Goal: Check status: Check status

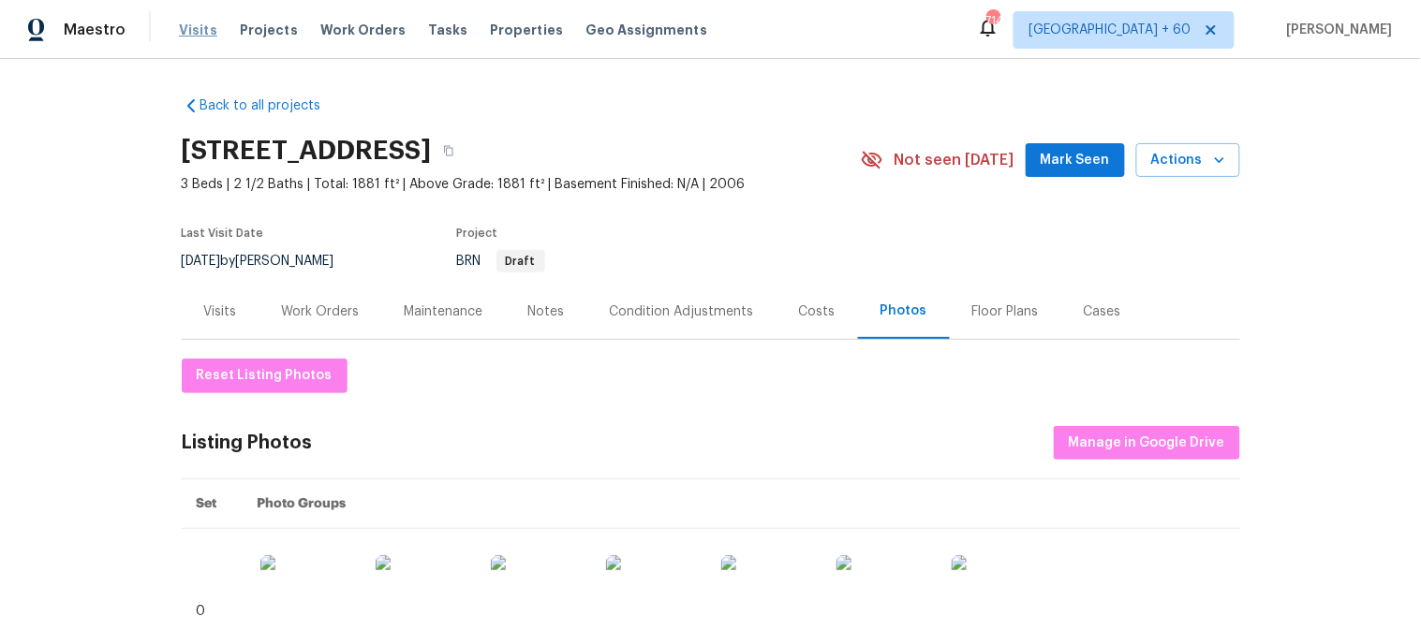
click at [195, 31] on span "Visits" at bounding box center [198, 30] width 38 height 19
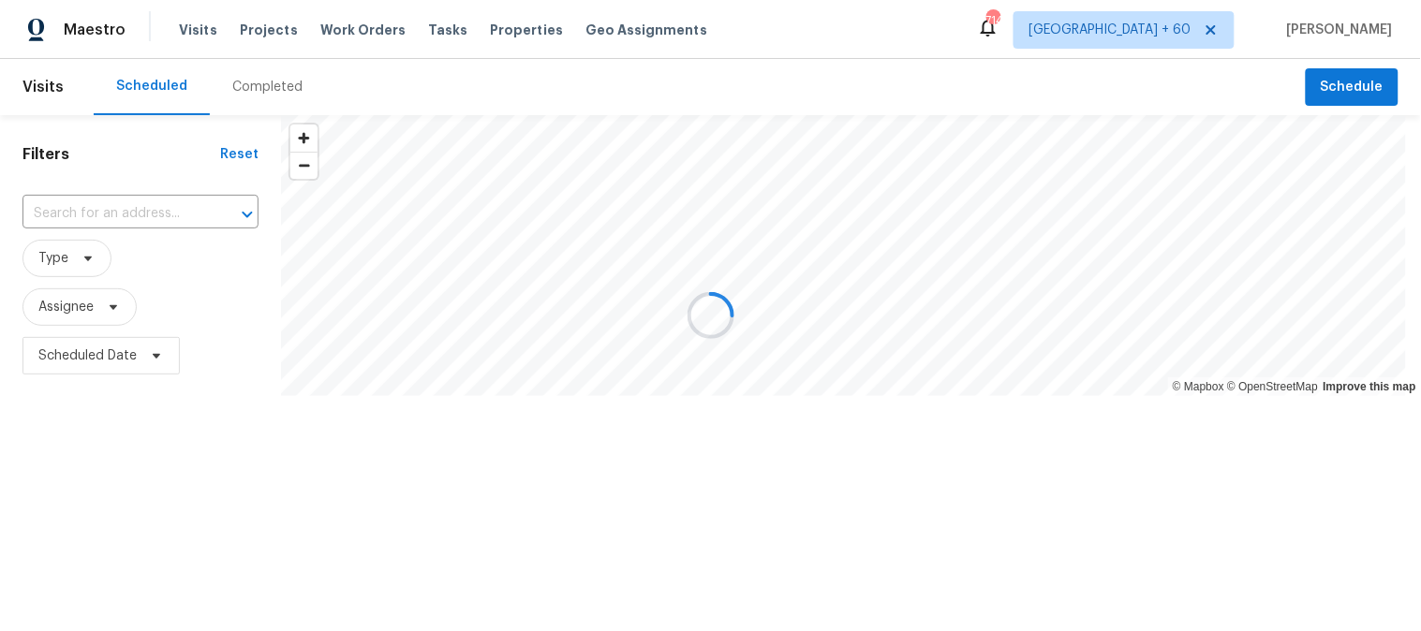
click at [241, 84] on div at bounding box center [710, 315] width 1421 height 631
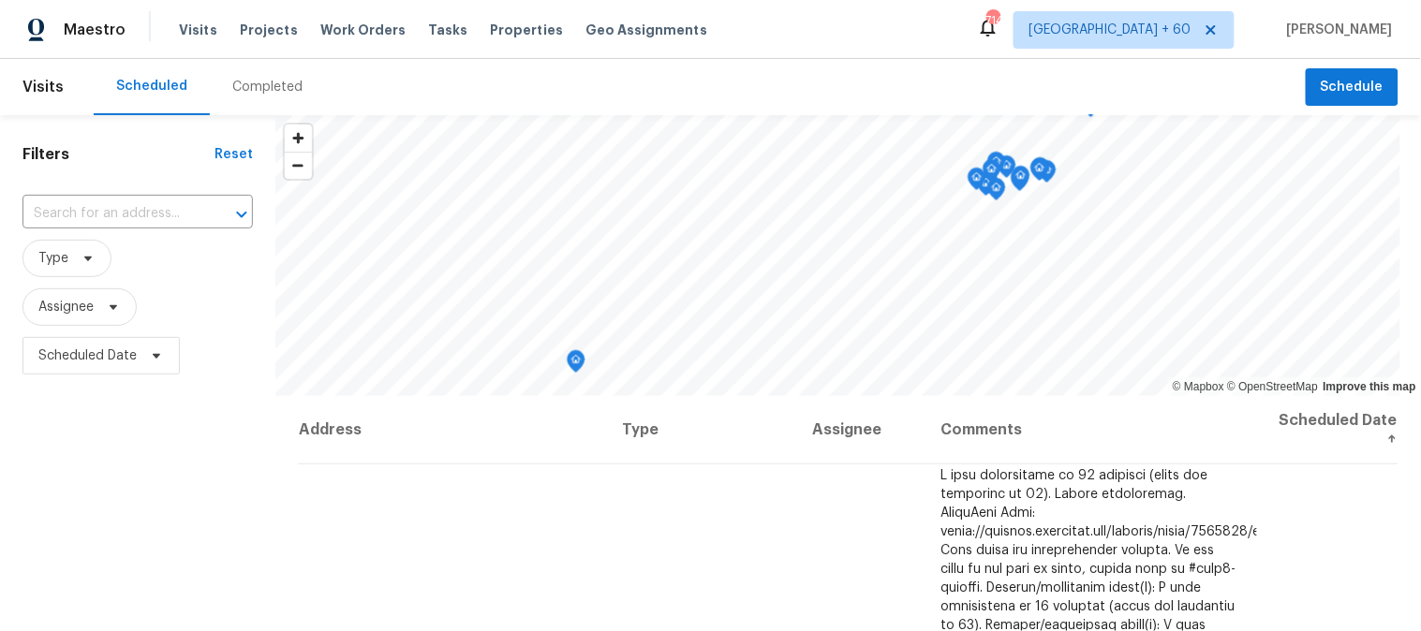
click at [266, 88] on div "Completed" at bounding box center [267, 87] width 70 height 19
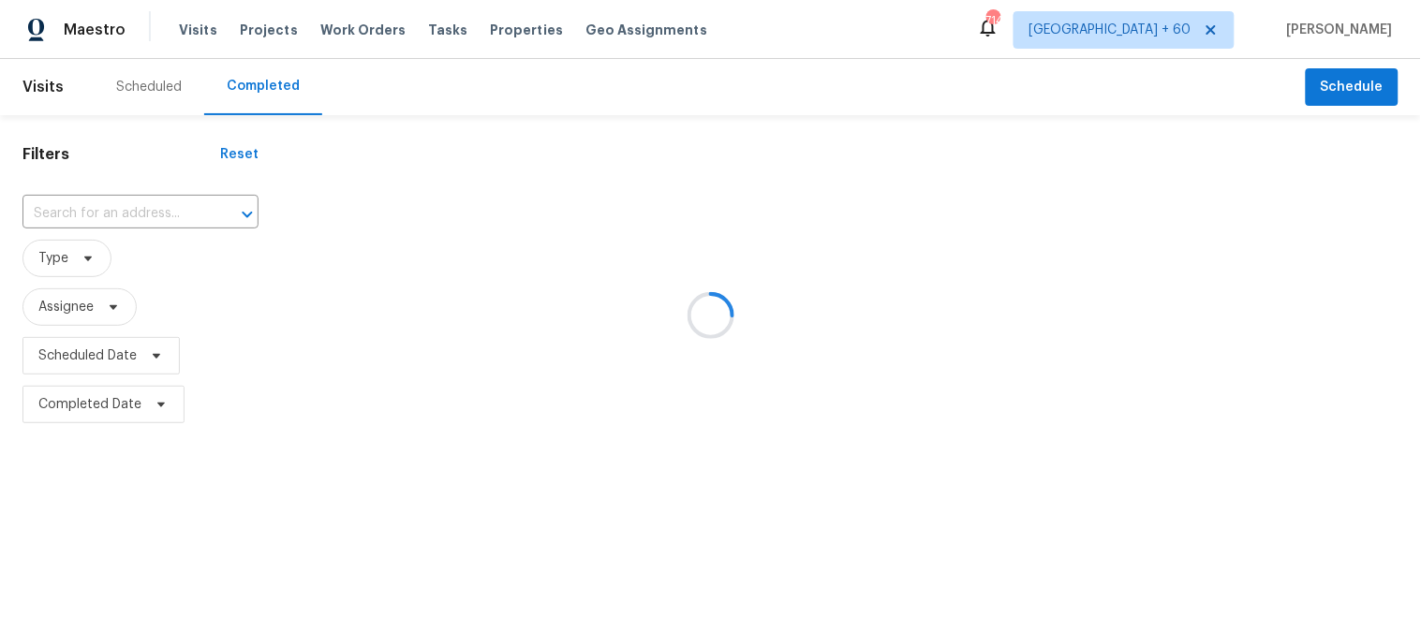
click at [110, 201] on div at bounding box center [710, 315] width 1421 height 631
click at [103, 213] on div at bounding box center [710, 315] width 1421 height 631
click at [81, 213] on div at bounding box center [710, 315] width 1421 height 631
click at [101, 209] on div at bounding box center [710, 315] width 1421 height 631
click at [91, 209] on div at bounding box center [710, 315] width 1421 height 631
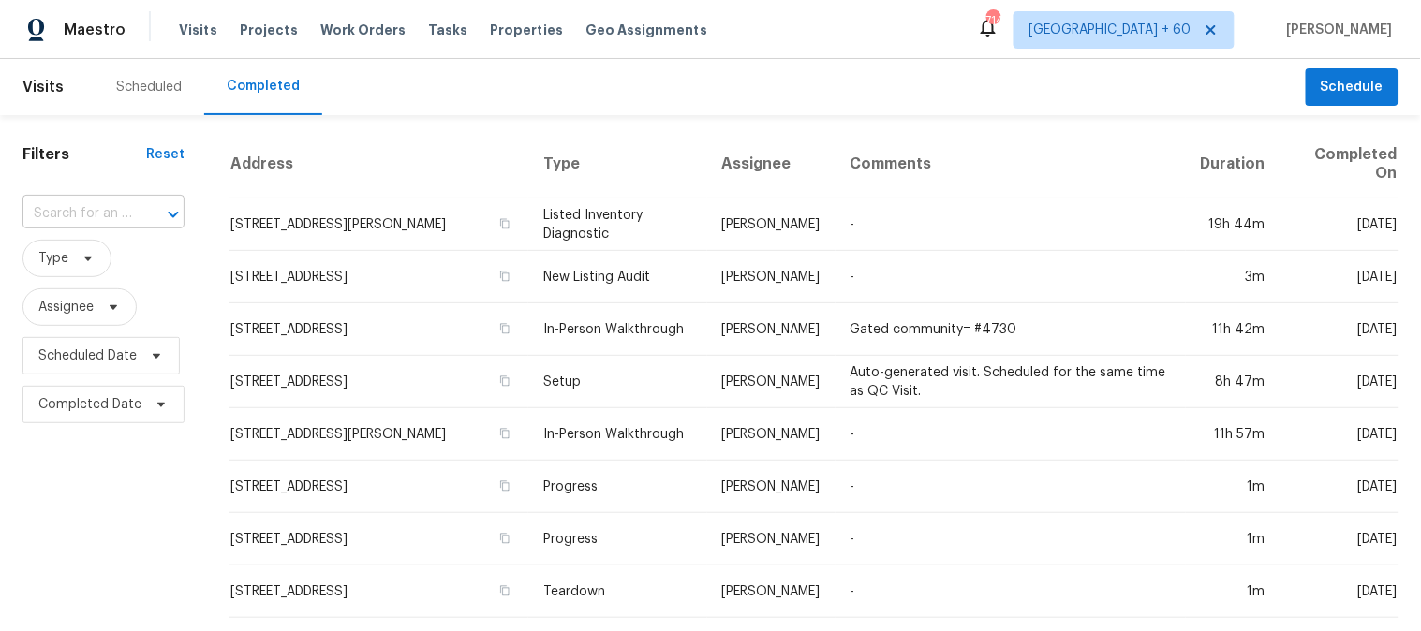
click at [100, 212] on input "text" at bounding box center [77, 213] width 110 height 29
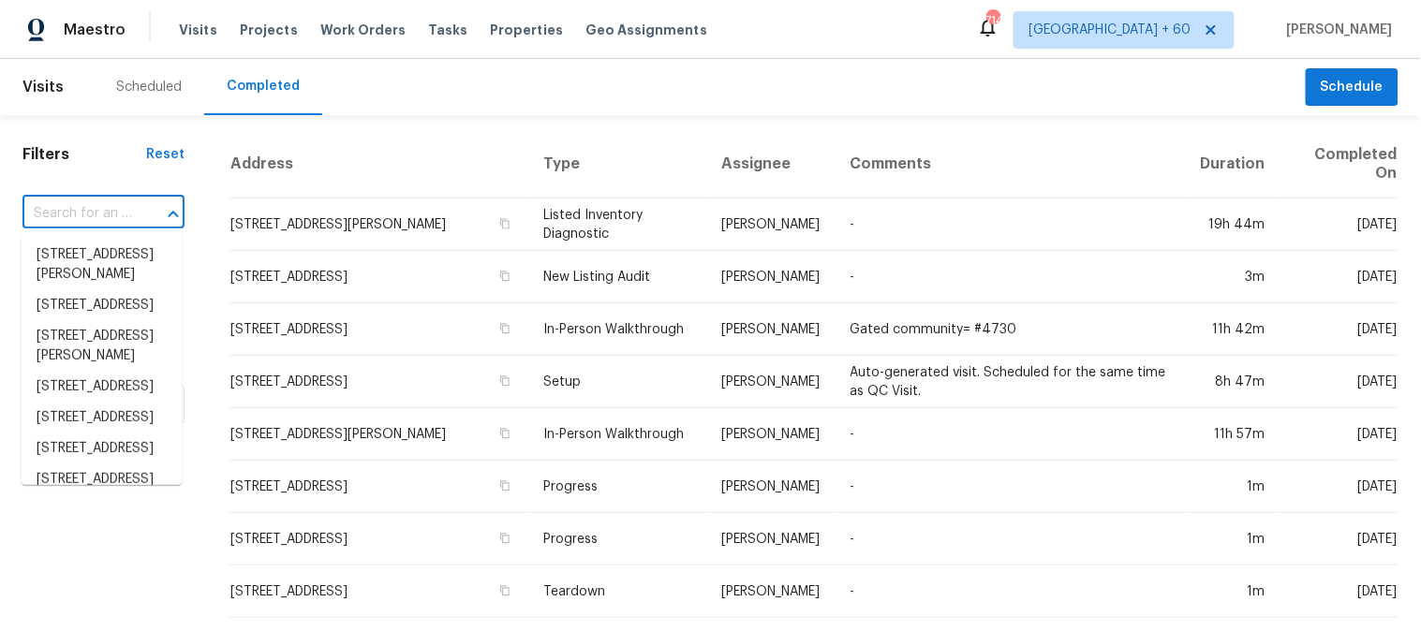
paste input "[STREET_ADDRESS]"
type input "[STREET_ADDRESS]"
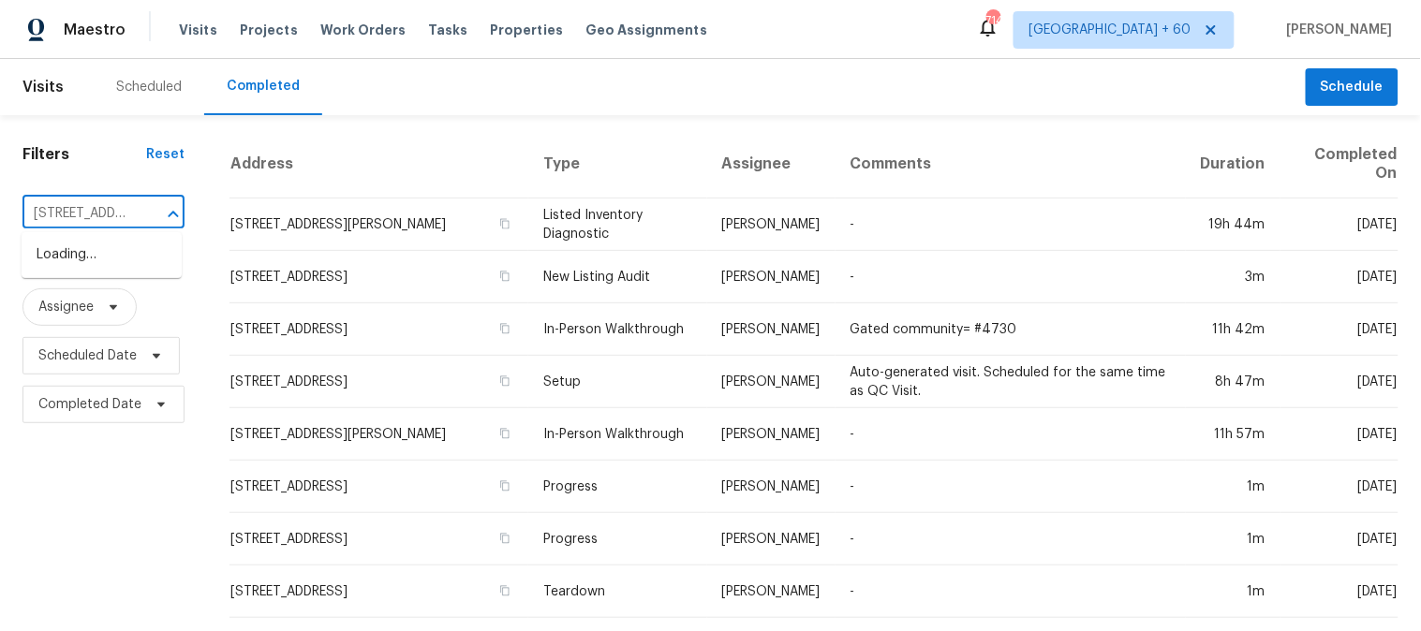
scroll to position [0, 184]
click at [114, 271] on li "[STREET_ADDRESS]" at bounding box center [102, 255] width 160 height 31
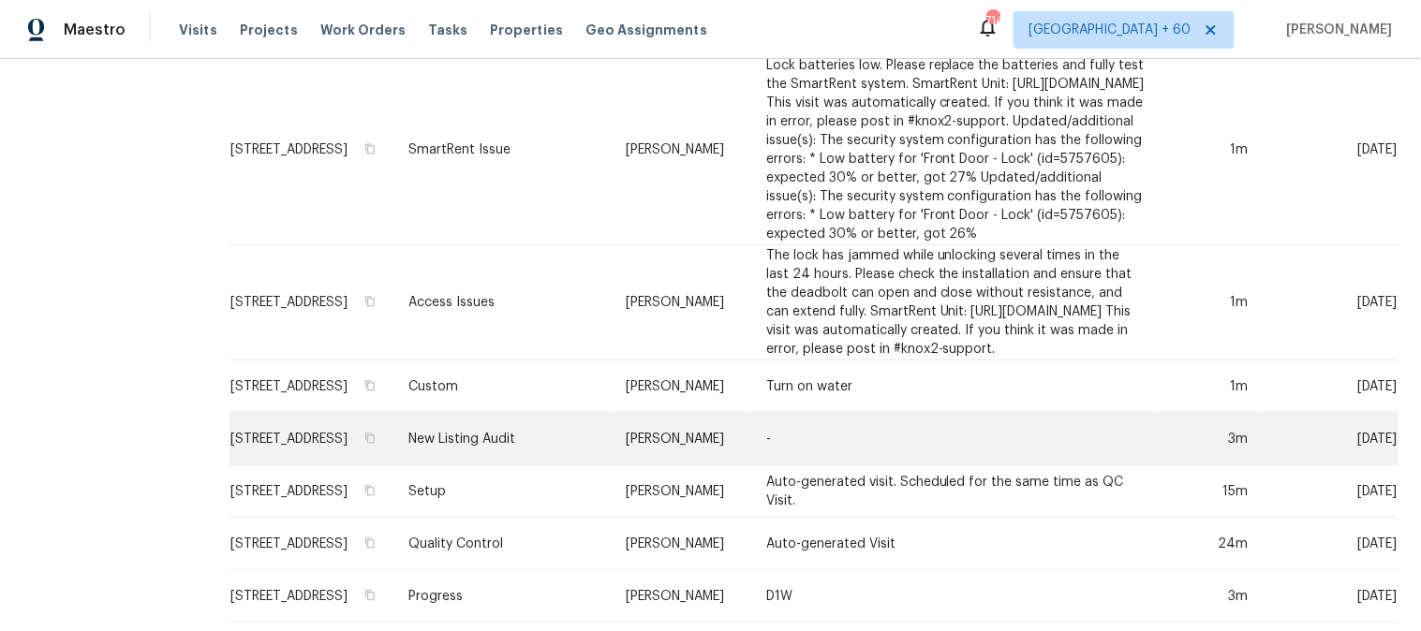
scroll to position [1393, 0]
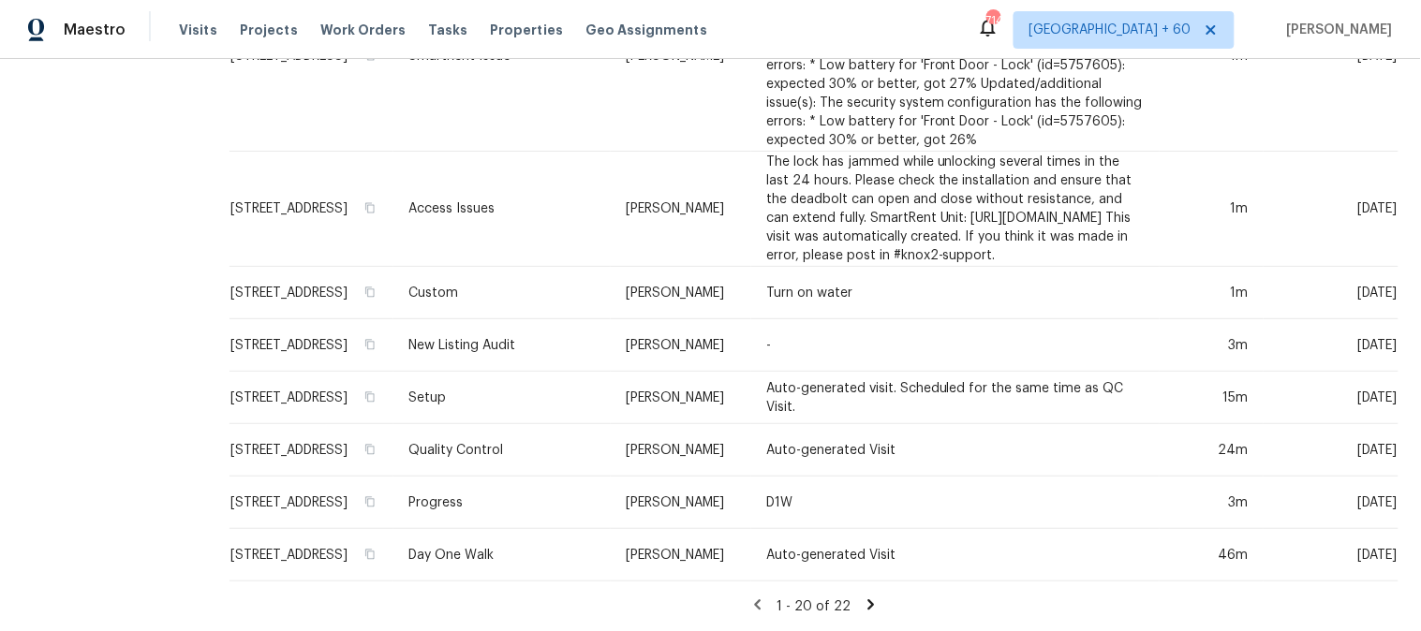
click at [862, 597] on icon at bounding box center [870, 605] width 17 height 17
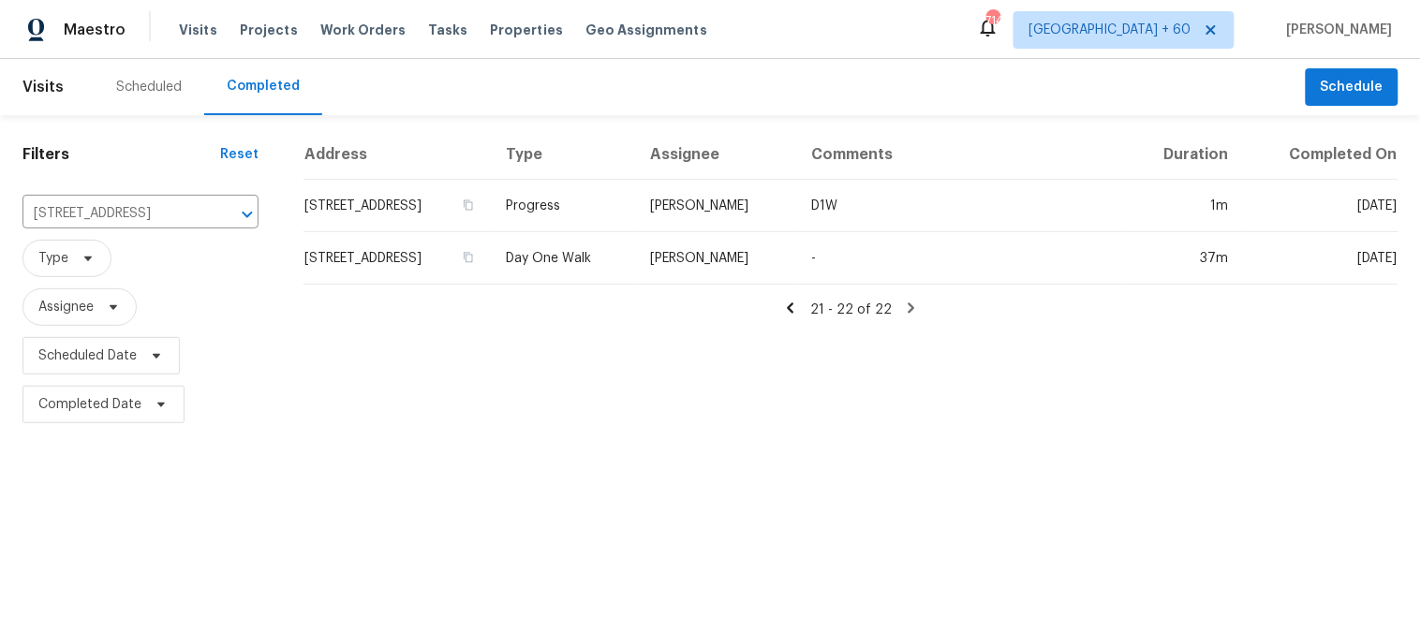
click at [789, 309] on icon at bounding box center [790, 308] width 17 height 17
